Goal: Task Accomplishment & Management: Complete application form

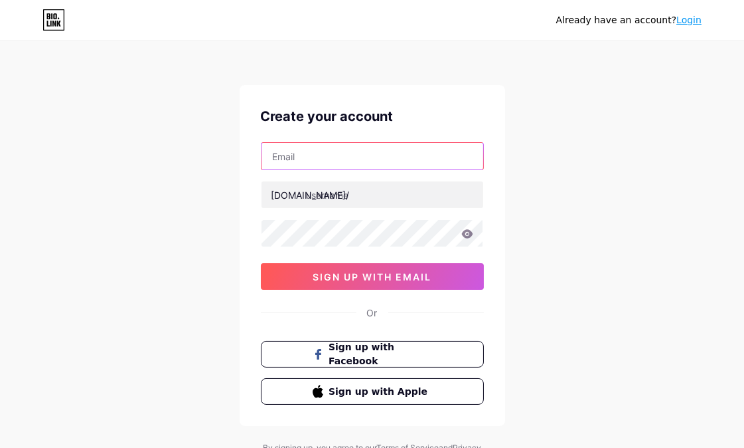
click at [345, 163] on input "text" at bounding box center [373, 156] width 222 height 27
type input "[EMAIL_ADDRESS][DOMAIN_NAME]"
drag, startPoint x: 331, startPoint y: 159, endPoint x: 284, endPoint y: 201, distance: 62.6
click at [216, 167] on div "Already have an account? Login Create your account [EMAIL_ADDRESS][DOMAIN_NAME]…" at bounding box center [372, 254] width 744 height 508
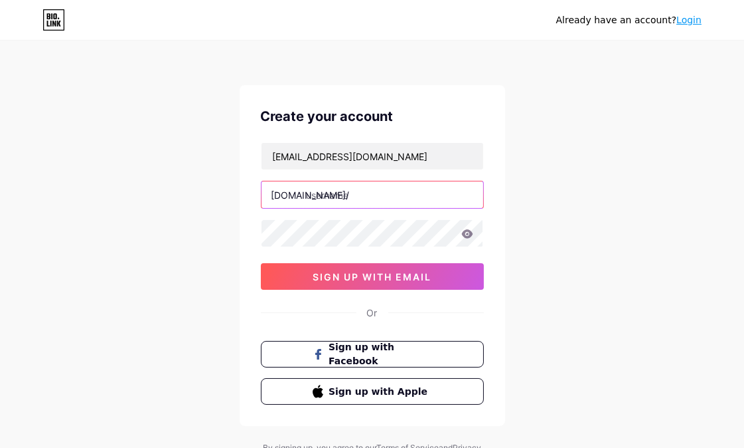
click at [335, 194] on input "text" at bounding box center [373, 194] width 222 height 27
paste input "glowdiamond"
type input "glowdiamond"
click at [208, 290] on div "Already have an account? Login Create your account [EMAIL_ADDRESS][DOMAIN_NAME]…" at bounding box center [372, 254] width 744 height 508
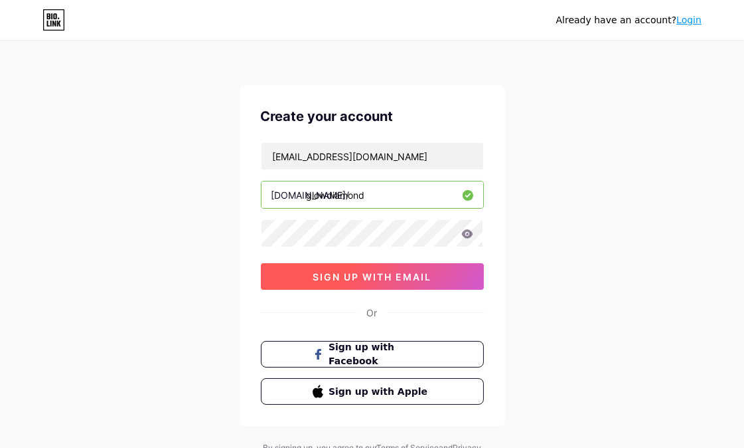
click at [341, 281] on span "sign up with email" at bounding box center [372, 276] width 119 height 11
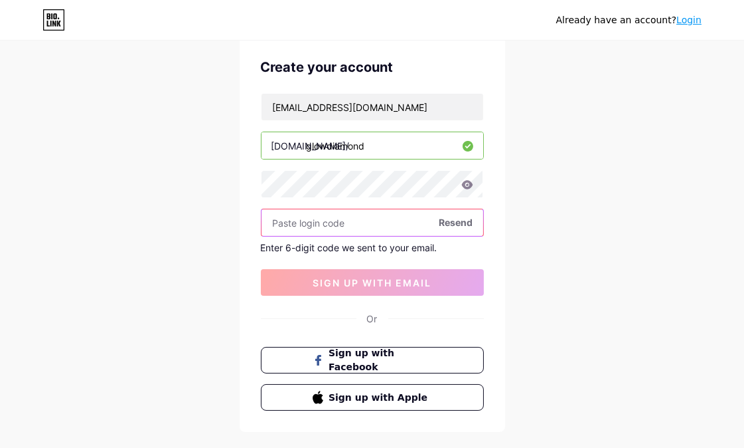
scroll to position [74, 0]
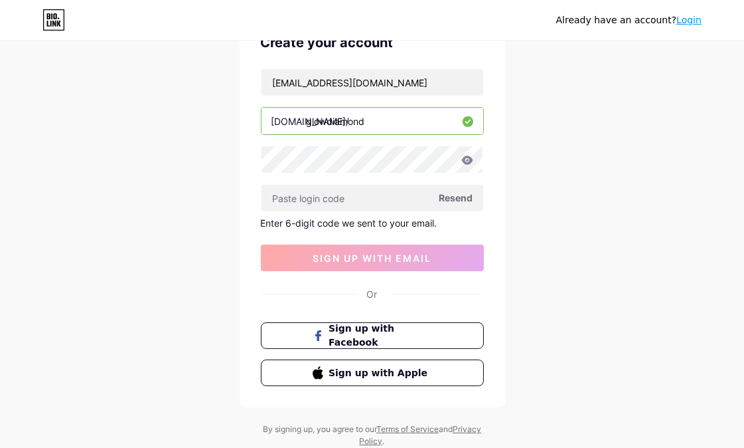
click at [456, 194] on span "Resend" at bounding box center [457, 198] width 34 height 14
click at [439, 68] on div "[EMAIL_ADDRESS][DOMAIN_NAME]" at bounding box center [372, 82] width 223 height 28
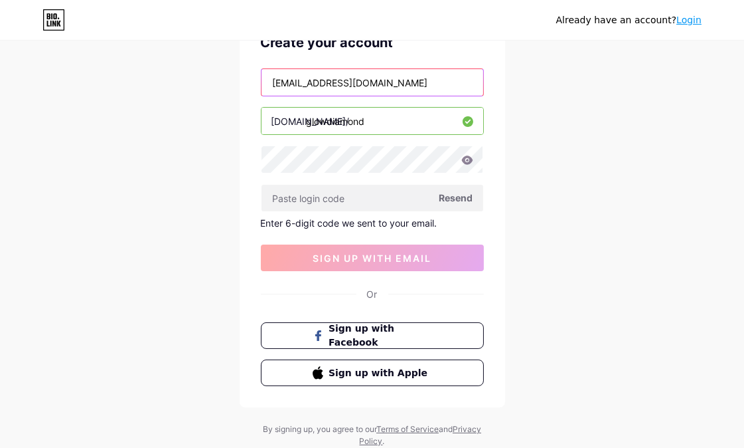
click at [440, 81] on input "[EMAIL_ADDRESS][DOMAIN_NAME]" at bounding box center [373, 82] width 222 height 27
click at [271, 81] on input "[EMAIL_ADDRESS][DOMAIN_NAME]" at bounding box center [373, 82] width 222 height 27
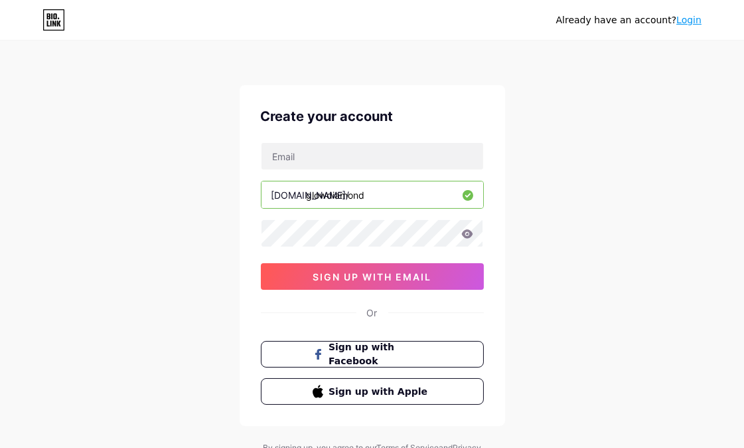
click at [687, 19] on link "Login" at bounding box center [689, 20] width 25 height 11
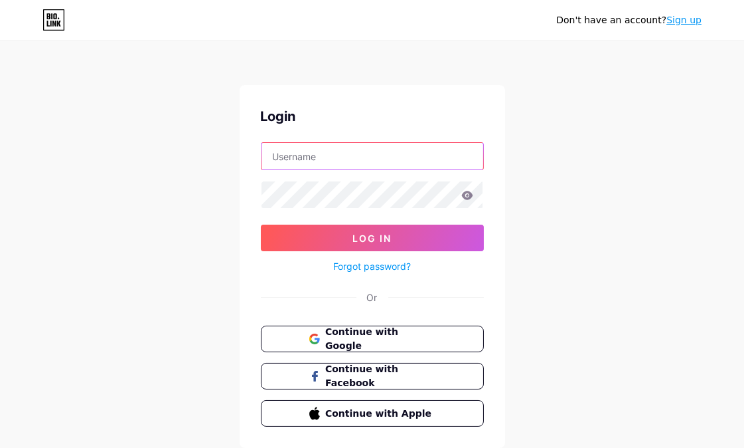
click at [384, 160] on input "text" at bounding box center [373, 156] width 222 height 27
type input "[EMAIL_ADDRESS][DOMAIN_NAME]"
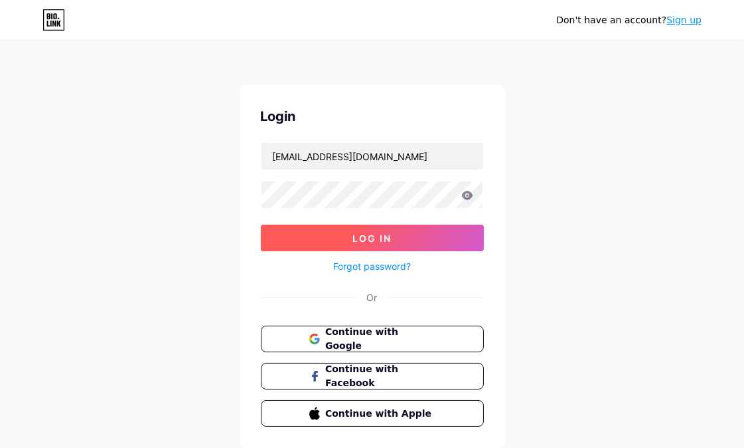
click at [323, 227] on button "Log In" at bounding box center [372, 237] width 223 height 27
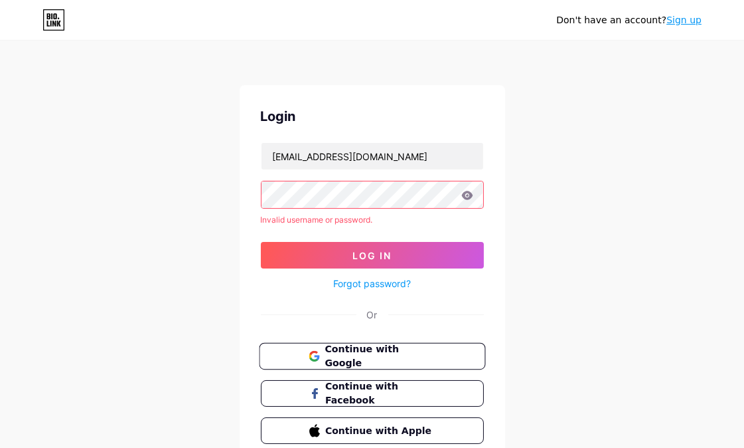
click at [383, 353] on span "Continue with Google" at bounding box center [380, 356] width 111 height 29
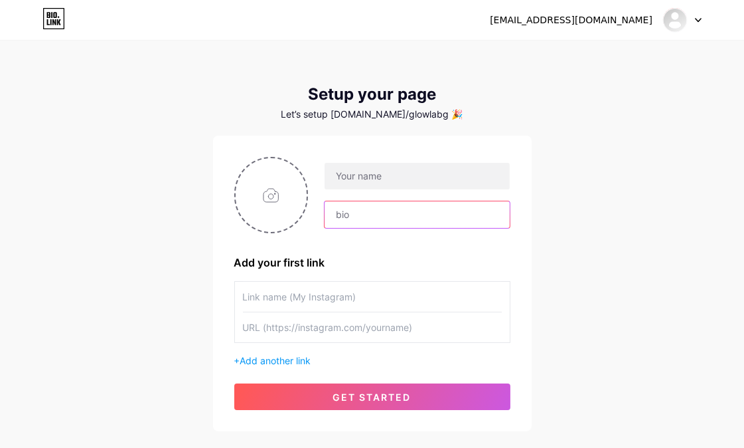
click at [350, 224] on input "text" at bounding box center [417, 214] width 185 height 27
paste input "ร้านเพชรแลปอันดับหนึ่ง"
type input "ร้านเพชรแลปอันดับหนึ่ง"
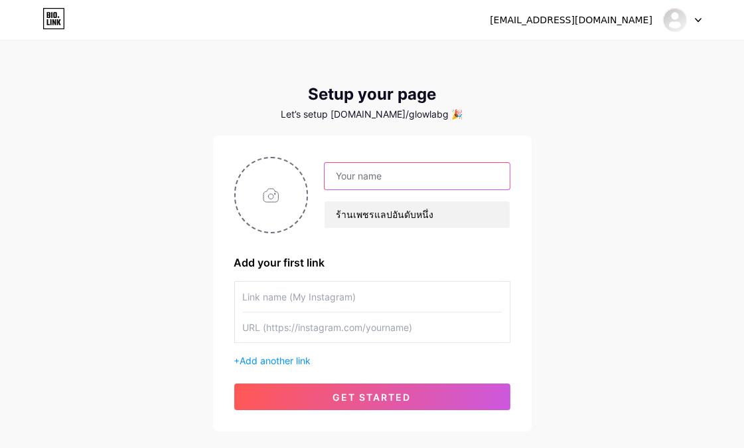
click at [349, 167] on input "text" at bounding box center [417, 176] width 185 height 27
paste input "GLOW Lab Grown Diamond"
type input "GLOW Lab Grown Diamond"
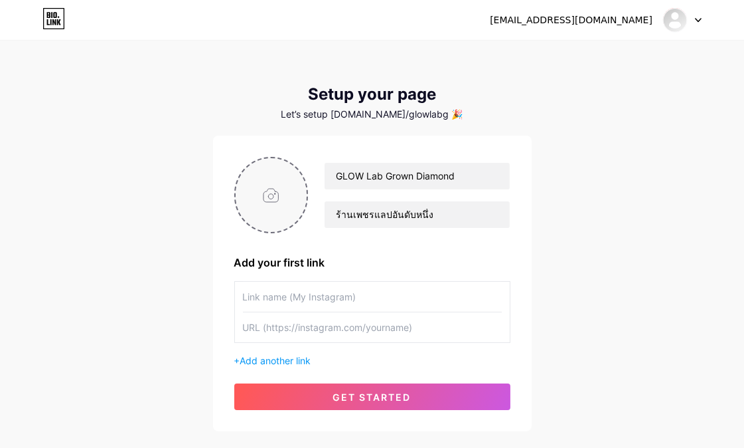
click at [271, 205] on input "file" at bounding box center [272, 195] width 72 height 74
type input "C:\fakepath\alexandra-1aCxlDogCCM-unsplash.jpg"
click at [293, 280] on div "GLOW Lab Grown Diamond ร้านเพชรแลปอันดับหนึ่ง Add your first link + Add another…" at bounding box center [372, 283] width 276 height 253
click at [295, 284] on input "text" at bounding box center [372, 297] width 259 height 30
paste input "GLOW Lab Grown Diamond"
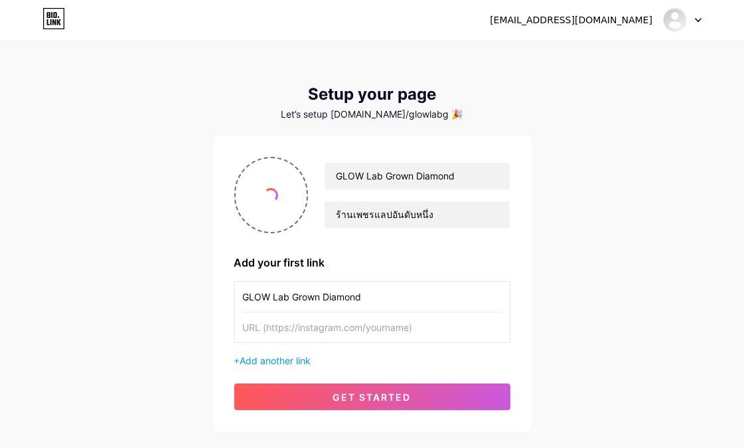
type input "GLOW Lab Grown Diamond"
click at [279, 333] on input "text" at bounding box center [372, 327] width 259 height 30
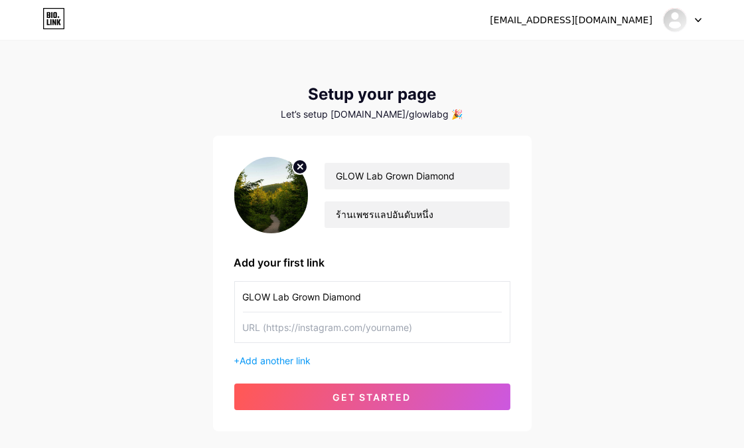
paste input "https://glow-diamond.com/"
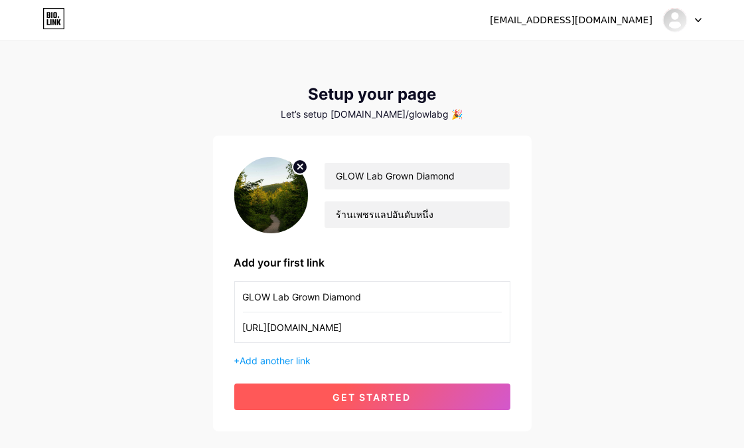
type input "https://glow-diamond.com/"
click at [323, 402] on button "get started" at bounding box center [372, 396] width 276 height 27
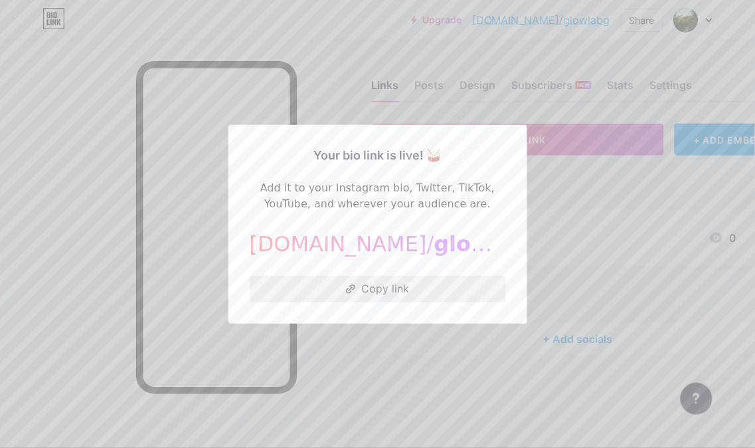
drag, startPoint x: 325, startPoint y: 289, endPoint x: 325, endPoint y: 280, distance: 8.6
click at [325, 288] on button "Copy link" at bounding box center [378, 289] width 256 height 27
